Goal: Entertainment & Leisure: Browse casually

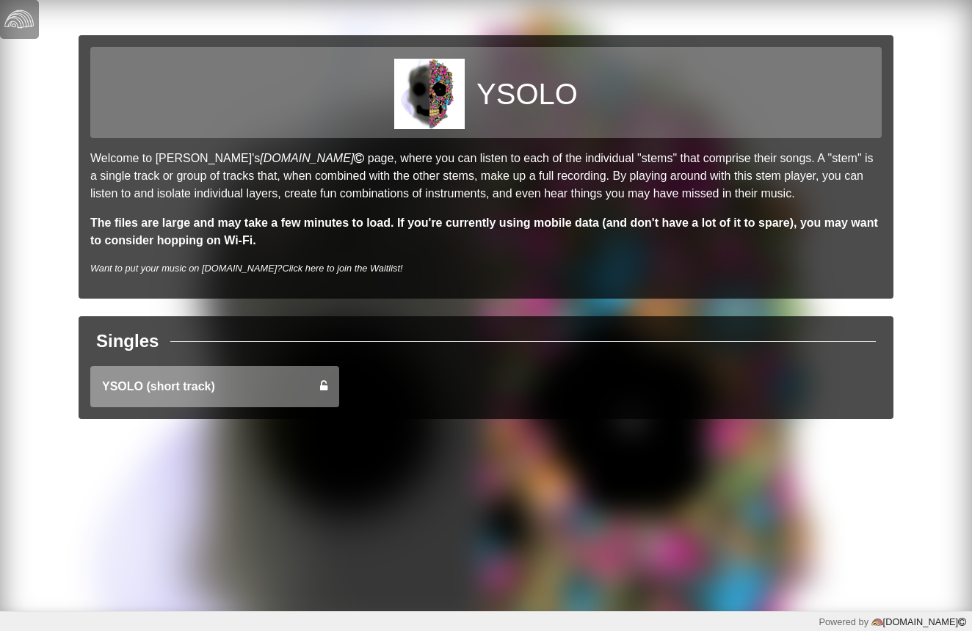
click at [230, 398] on link "YSOLO (short track)" at bounding box center [214, 386] width 249 height 41
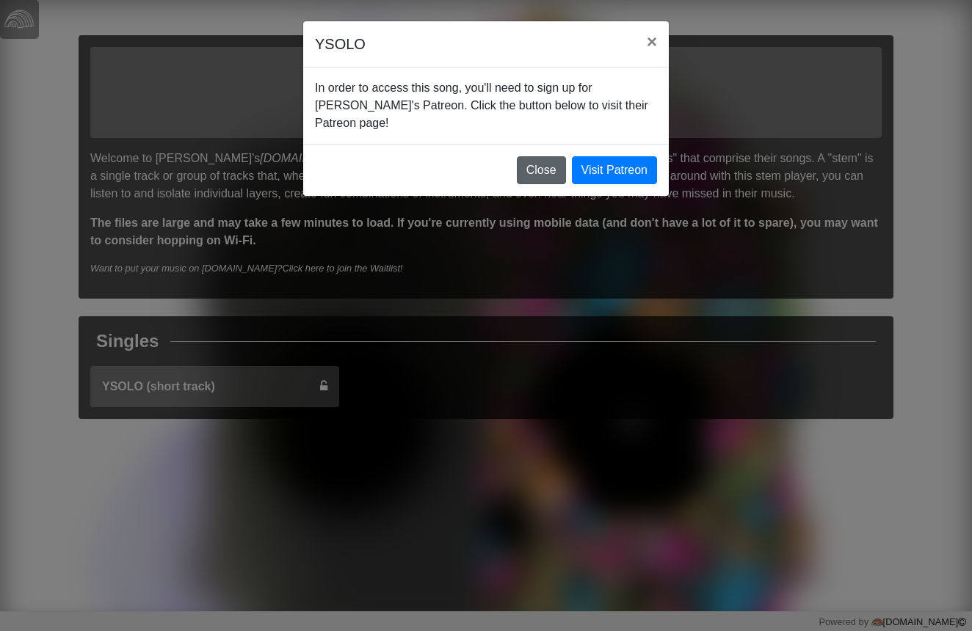
click at [554, 156] on button "Close" at bounding box center [541, 170] width 49 height 28
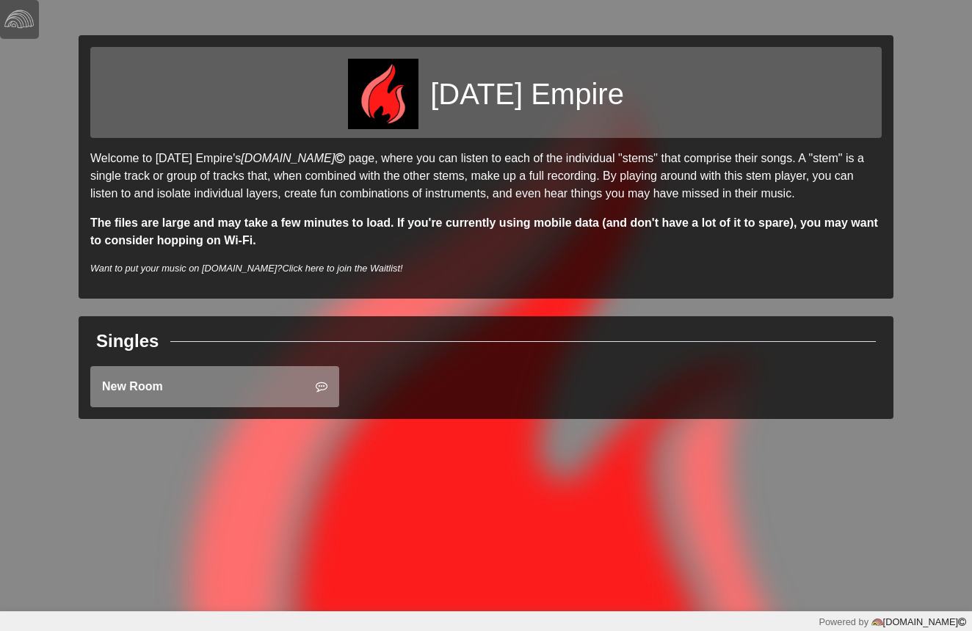
click at [252, 396] on link "New Room" at bounding box center [214, 386] width 249 height 41
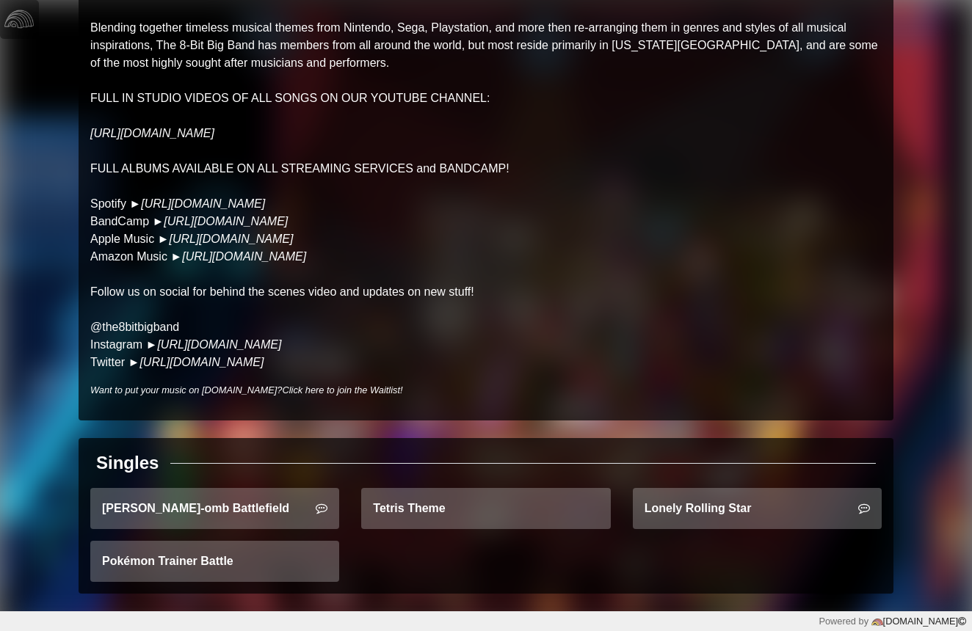
scroll to position [183, 0]
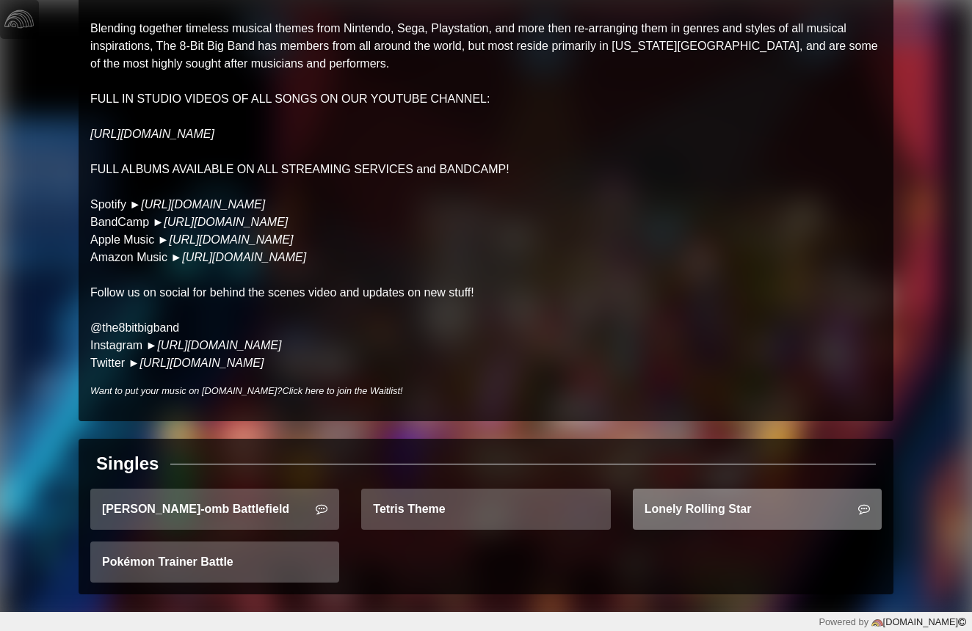
click at [736, 500] on link "Lonely Rolling Star" at bounding box center [757, 509] width 249 height 41
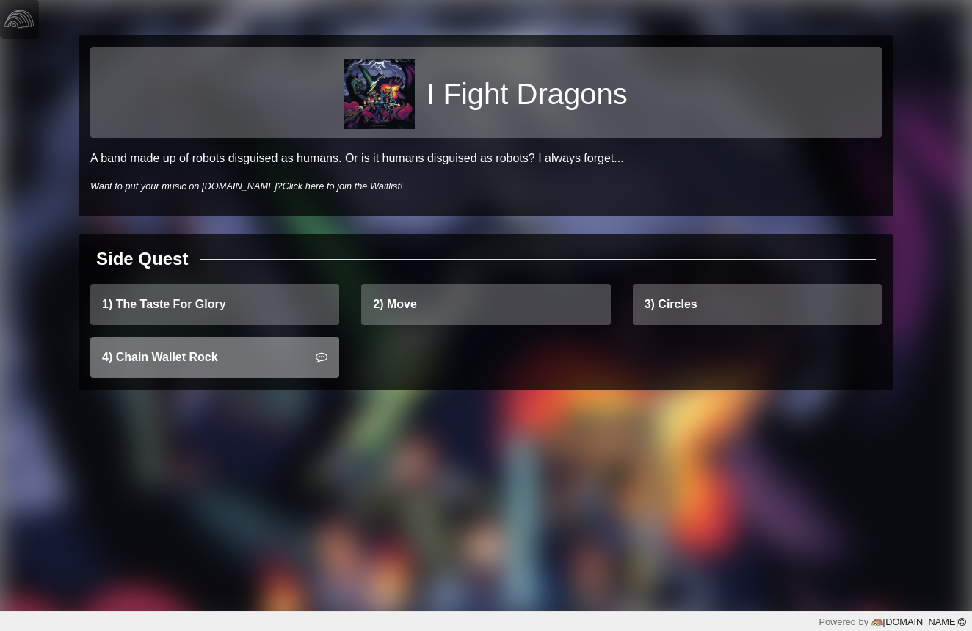
click at [305, 346] on link "4) Chain Wallet Rock" at bounding box center [214, 357] width 249 height 41
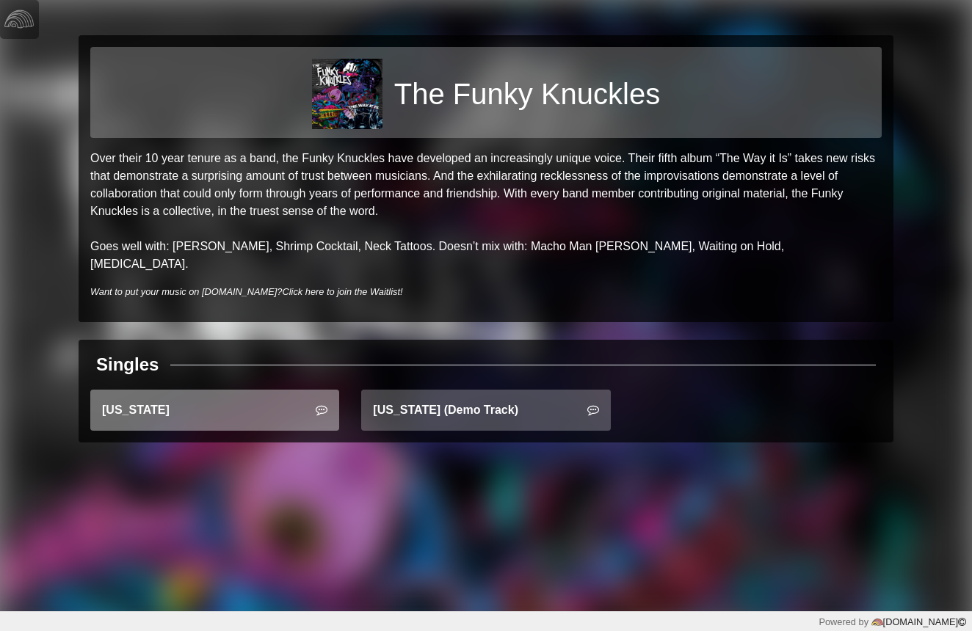
click at [314, 401] on div at bounding box center [320, 410] width 15 height 18
